Goal: Transaction & Acquisition: Purchase product/service

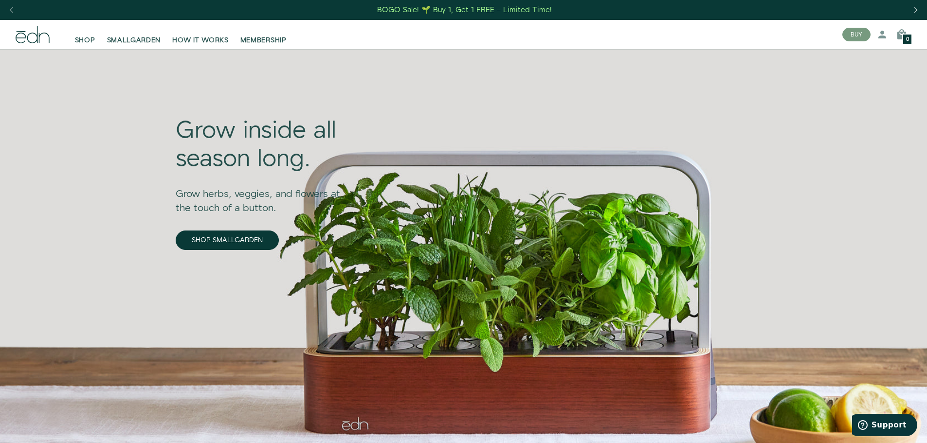
click at [90, 37] on span "SHOP" at bounding box center [85, 41] width 20 height 10
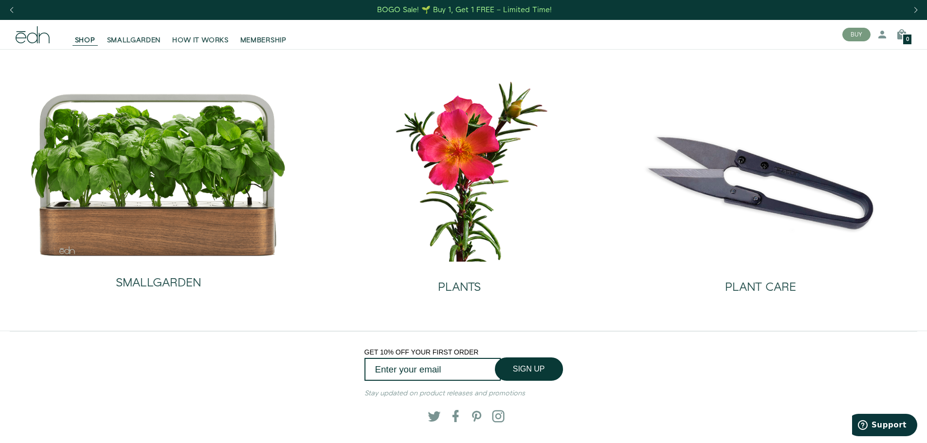
click at [154, 259] on div "SMALLGARDEN" at bounding box center [158, 273] width 85 height 32
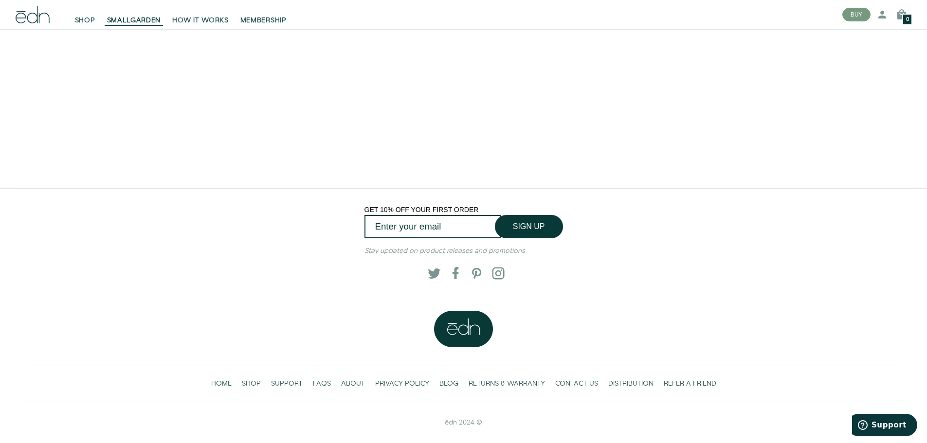
scroll to position [2199, 0]
